Goal: Transaction & Acquisition: Book appointment/travel/reservation

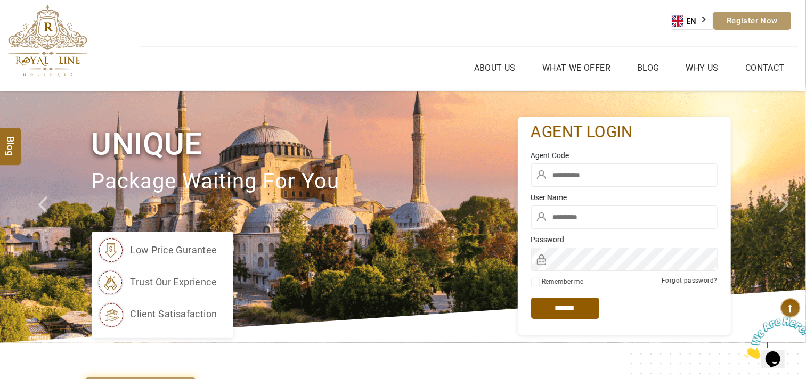
type input "******"
drag, startPoint x: 125, startPoint y: 402, endPoint x: 626, endPoint y: 119, distance: 575.9
drag, startPoint x: 626, startPoint y: 119, endPoint x: 584, endPoint y: 178, distance: 72.4
click at [584, 178] on input "text" at bounding box center [624, 174] width 186 height 23
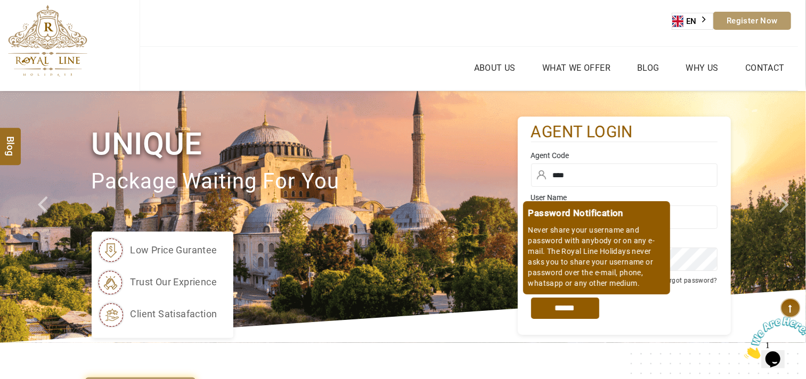
type input "****"
click at [578, 317] on input "*****" at bounding box center [565, 308] width 68 height 21
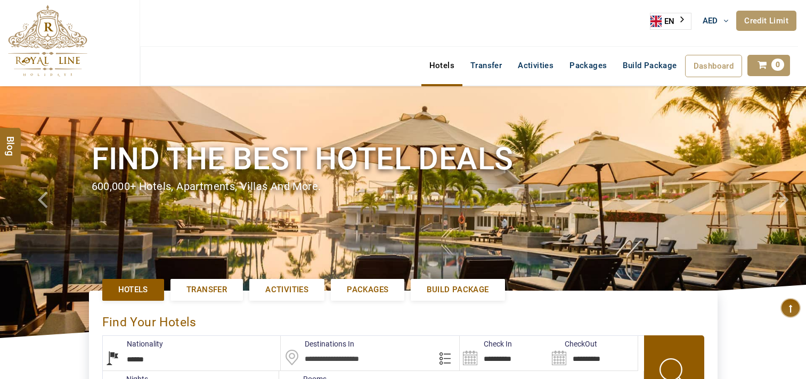
select select "******"
select select "*"
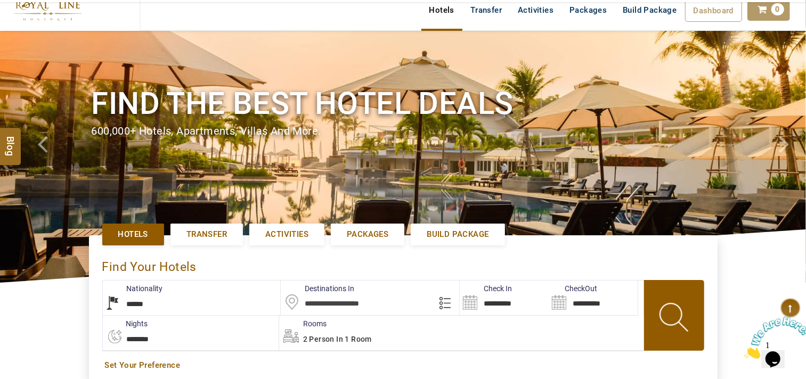
scroll to position [177, 0]
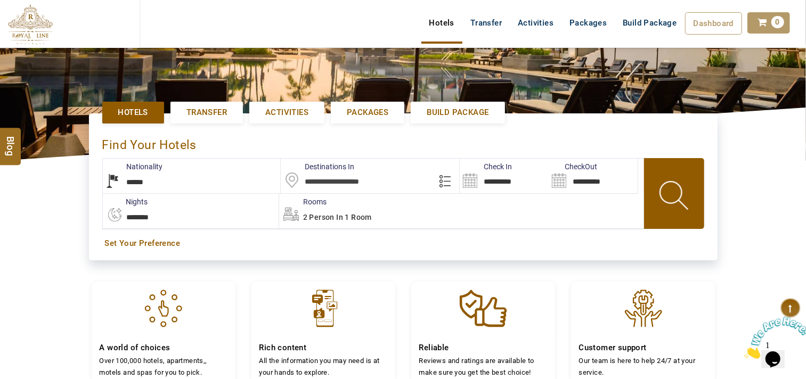
click at [326, 175] on input "text" at bounding box center [370, 176] width 178 height 35
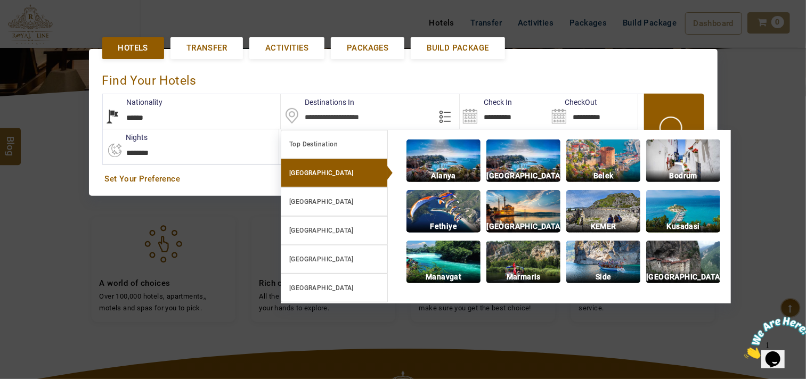
scroll to position [246, 0]
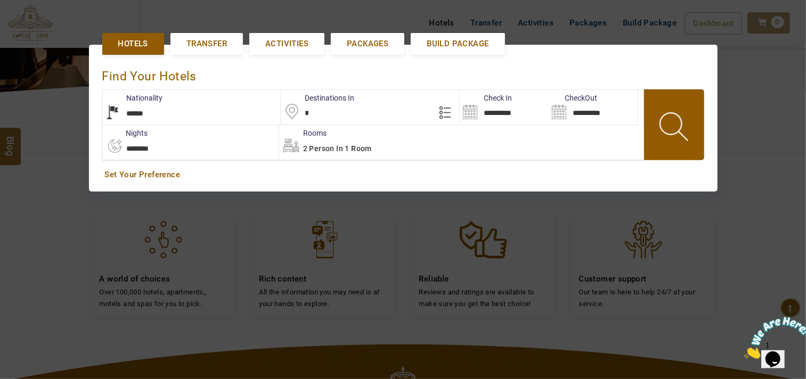
type input "*"
click at [790, 136] on div at bounding box center [403, 189] width 806 height 379
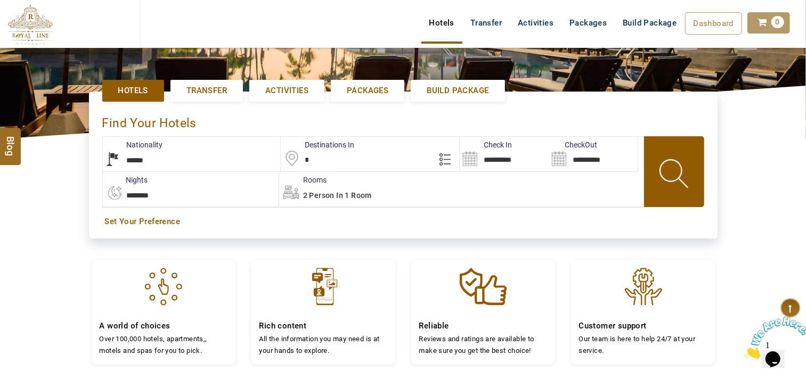
scroll to position [128, 0]
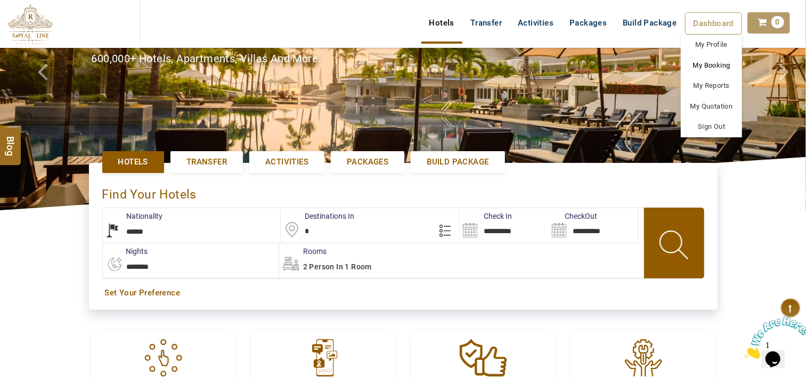
click at [703, 67] on link "My Booking" at bounding box center [711, 65] width 61 height 21
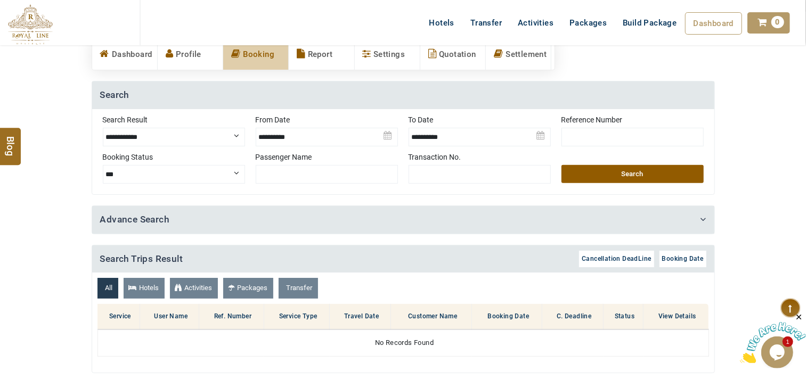
scroll to position [118, 0]
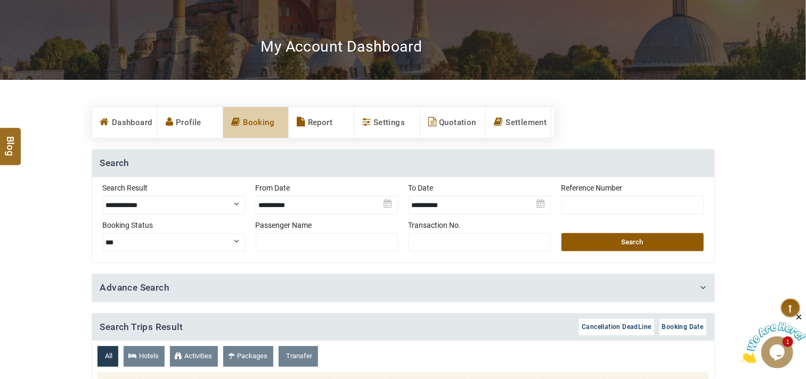
click at [282, 200] on img at bounding box center [327, 201] width 142 height 37
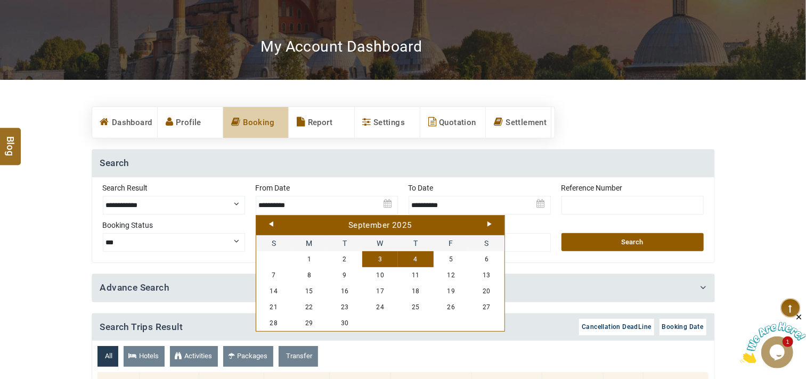
click at [272, 223] on link "Prev" at bounding box center [271, 224] width 4 height 5
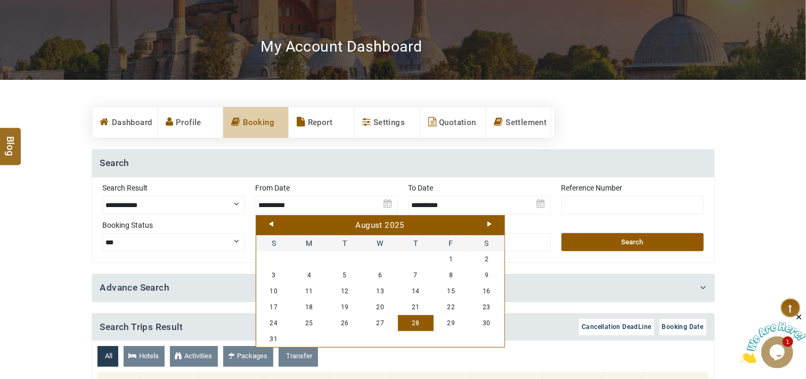
click at [416, 323] on link "28" at bounding box center [416, 323] width 36 height 16
type input "**********"
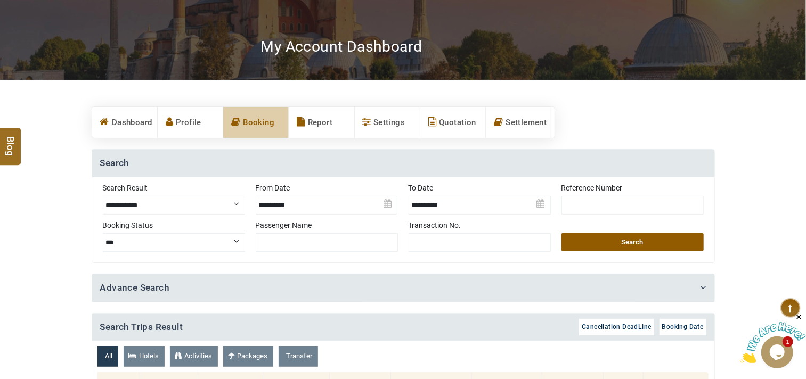
click at [642, 239] on button "Search" at bounding box center [632, 242] width 142 height 18
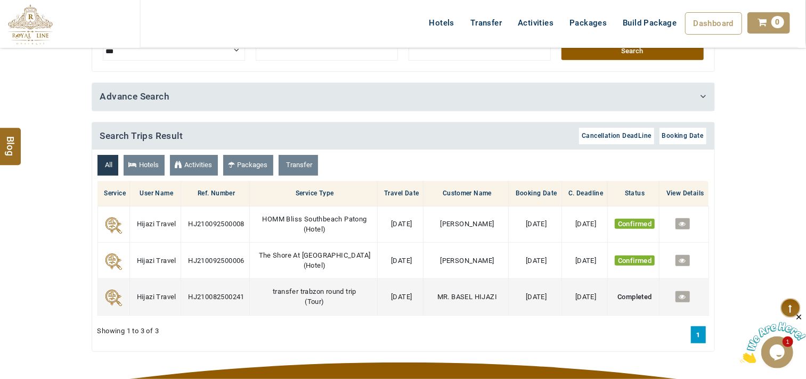
scroll to position [355, 0]
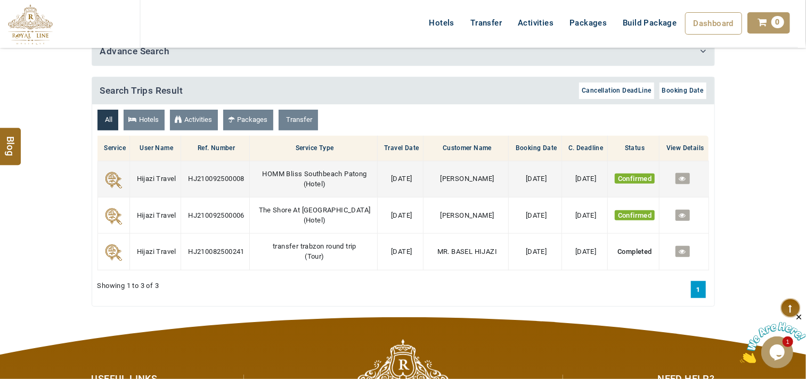
click at [683, 177] on icon at bounding box center [682, 178] width 7 height 7
click at [685, 175] on link at bounding box center [682, 178] width 14 height 11
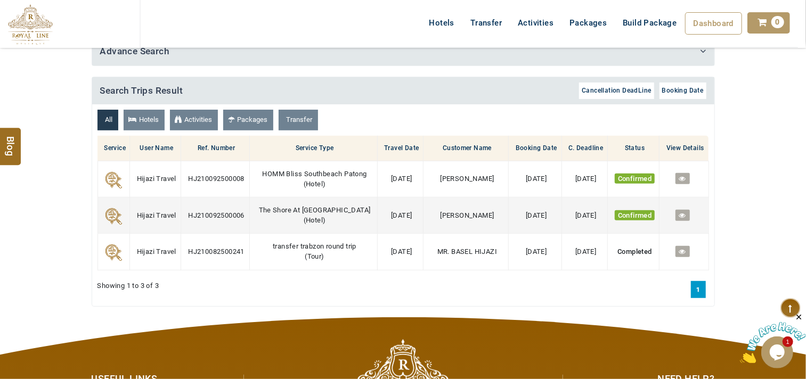
click at [682, 216] on icon at bounding box center [682, 215] width 7 height 7
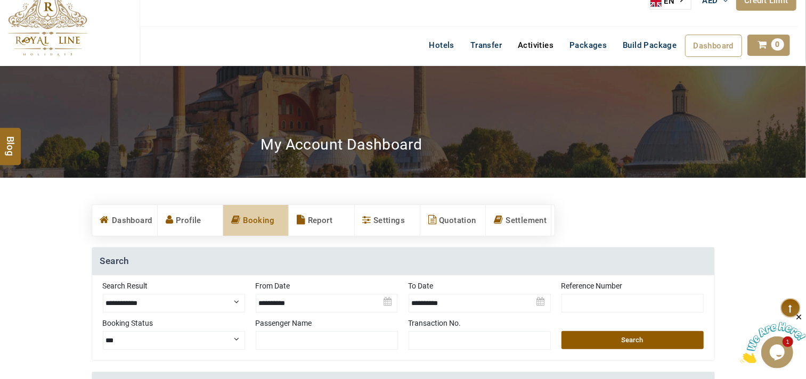
scroll to position [0, 0]
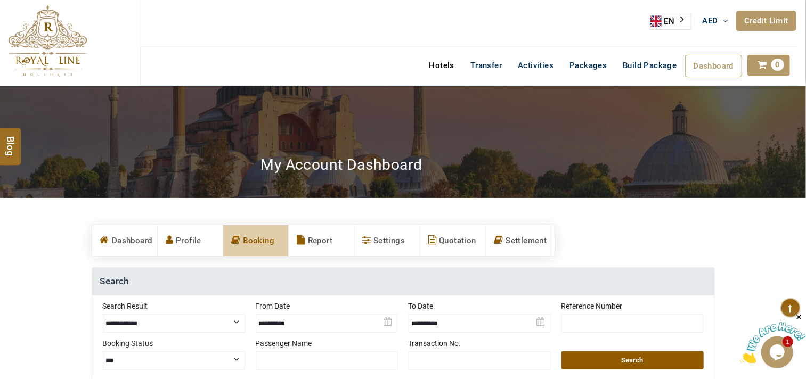
click at [448, 70] on link "Hotels" at bounding box center [441, 65] width 41 height 21
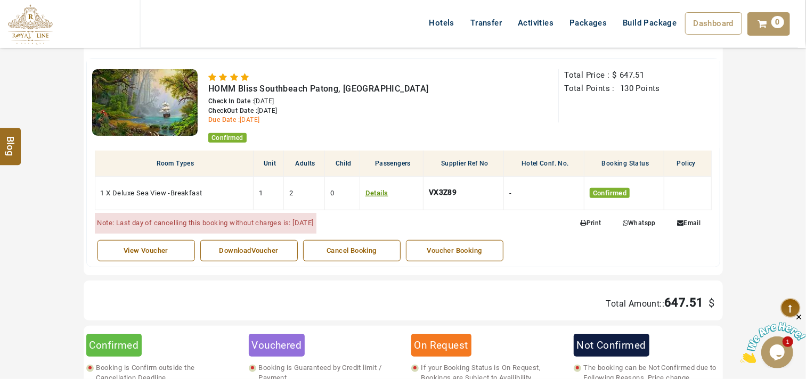
scroll to position [533, 0]
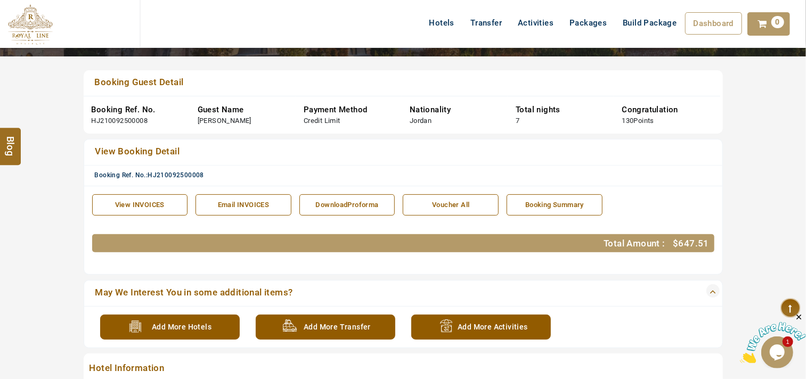
scroll to position [118, 0]
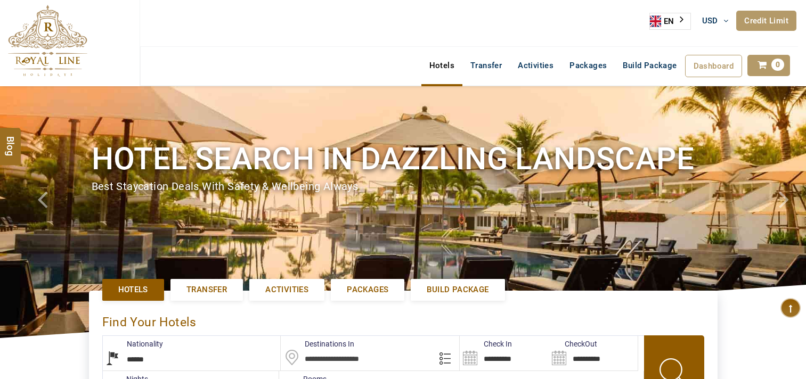
select select "******"
select select "*"
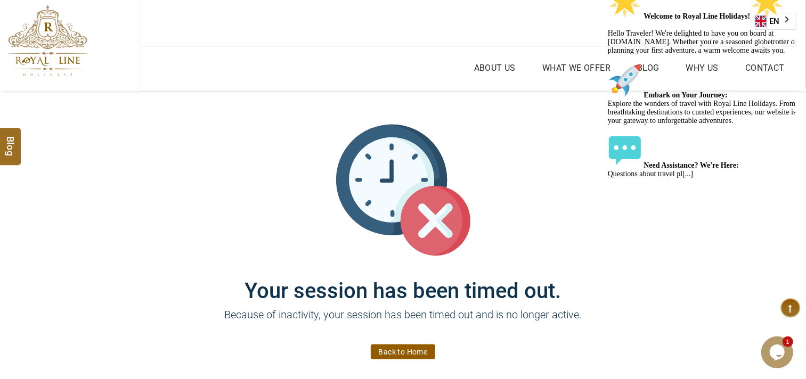
click at [69, 45] on img at bounding box center [47, 41] width 79 height 72
